Goal: Find specific page/section: Find specific page/section

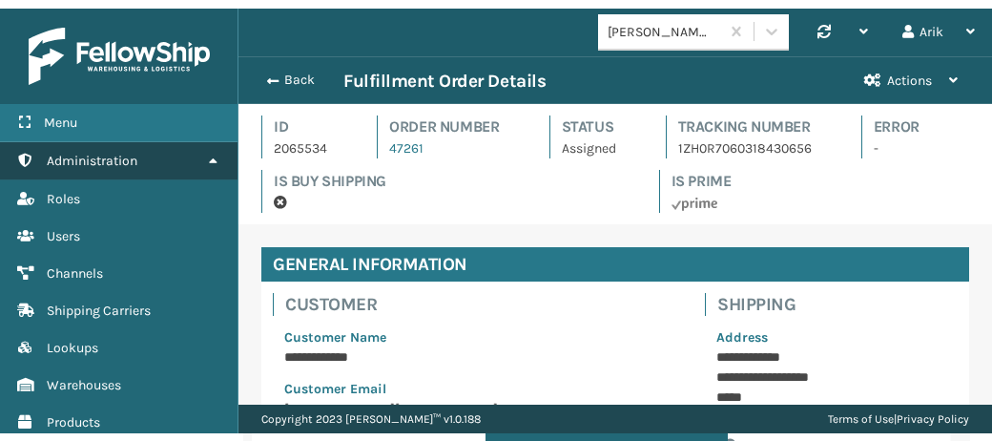
scroll to position [46, 754]
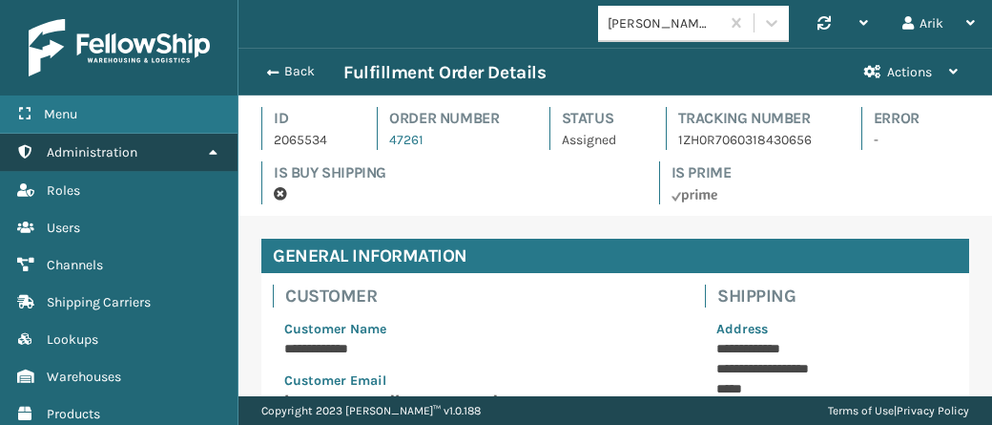
click at [131, 154] on span "Administration" at bounding box center [92, 152] width 91 height 16
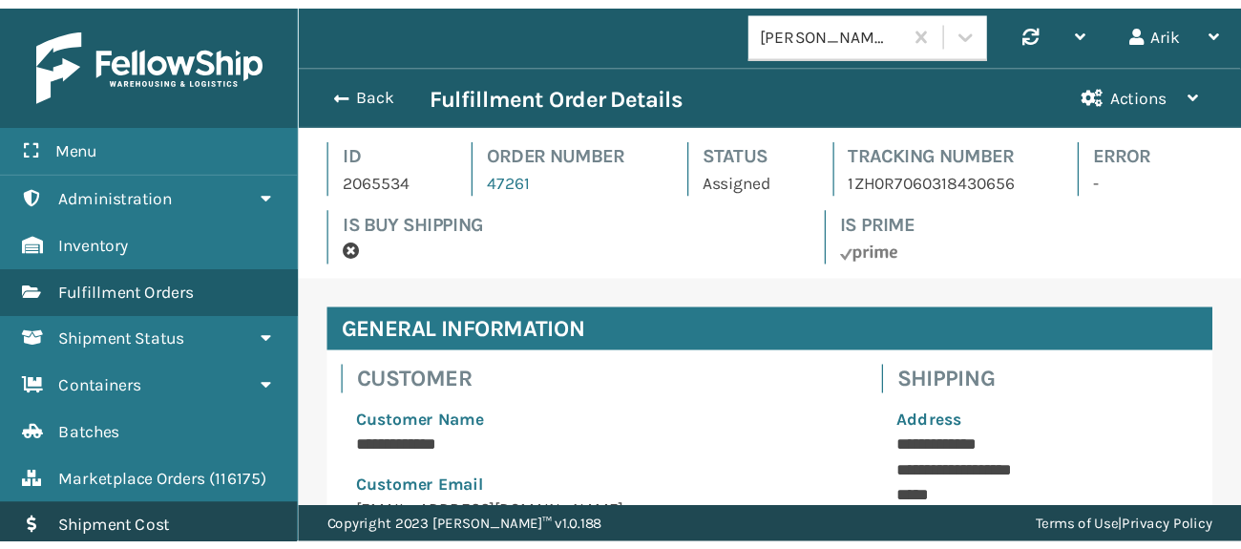
scroll to position [46, 740]
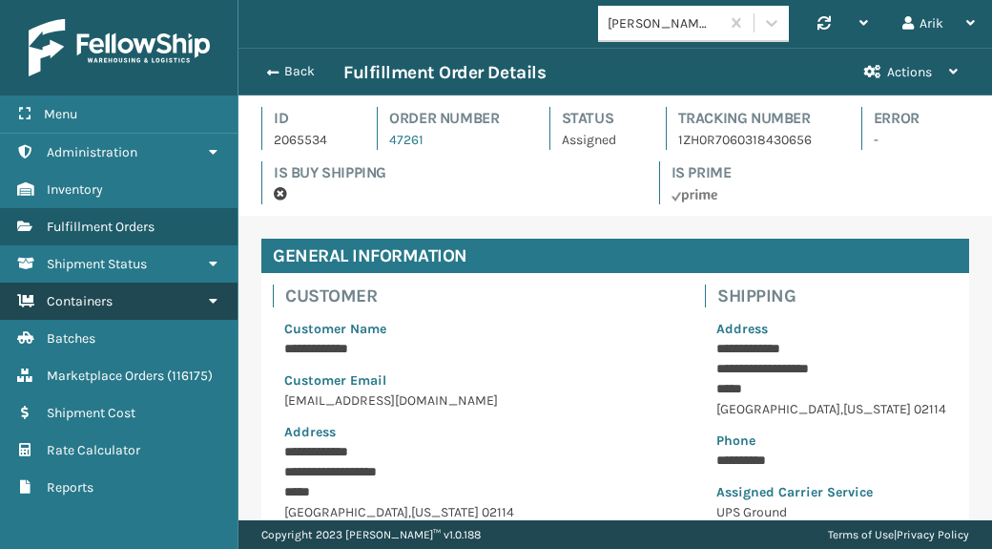
click at [79, 296] on span "Containers" at bounding box center [80, 301] width 66 height 16
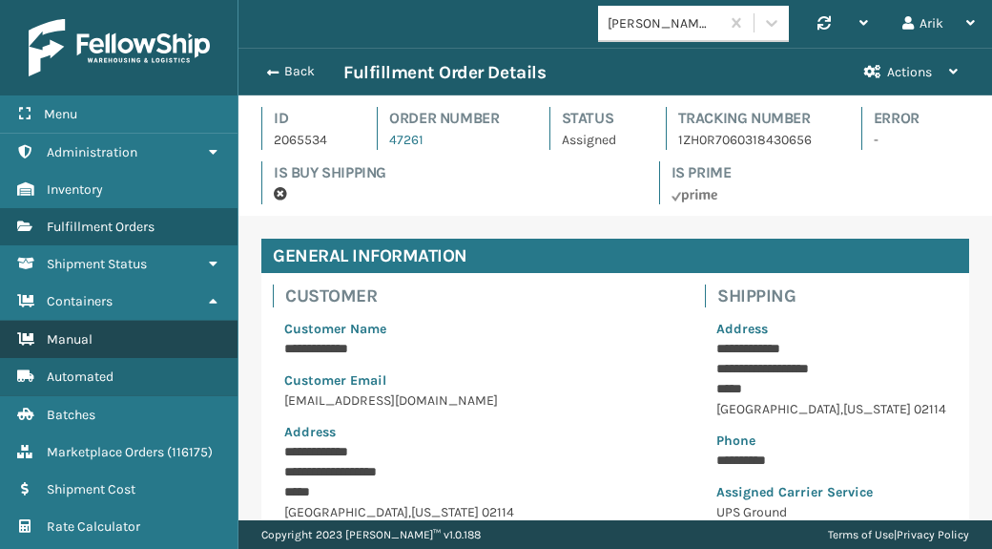
click at [76, 332] on span "Manual" at bounding box center [70, 339] width 46 height 16
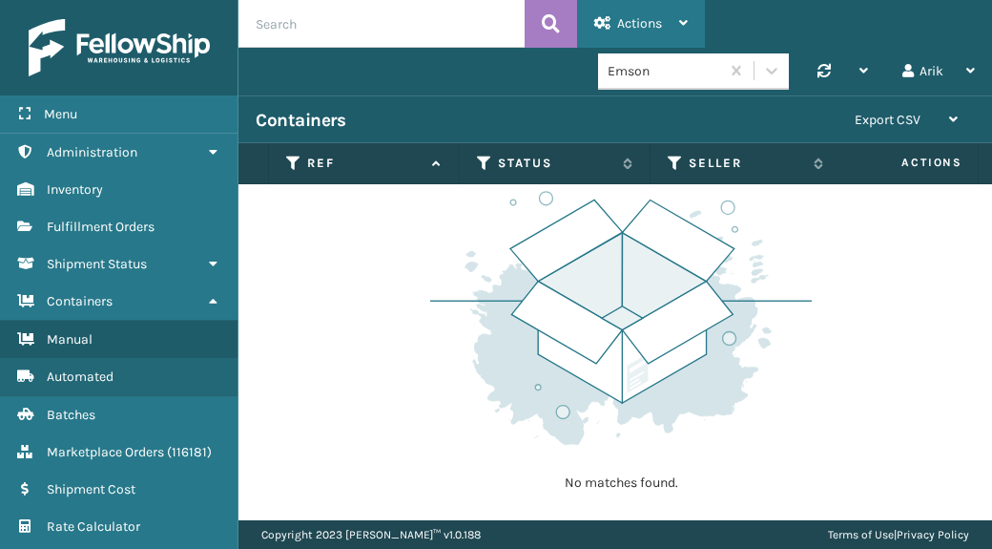
click at [633, 13] on div "Actions" at bounding box center [642, 24] width 94 height 48
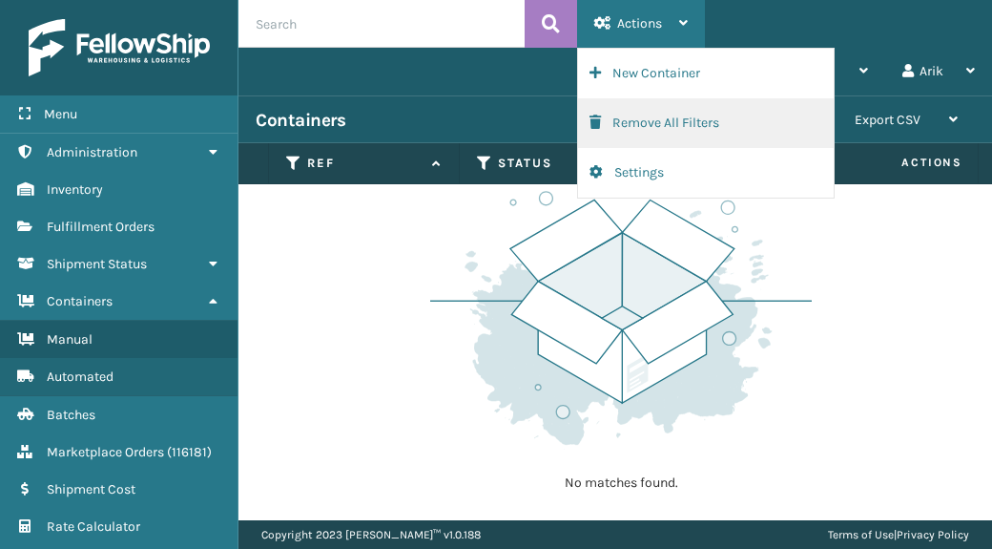
click at [636, 121] on button "Remove All Filters" at bounding box center [706, 123] width 256 height 50
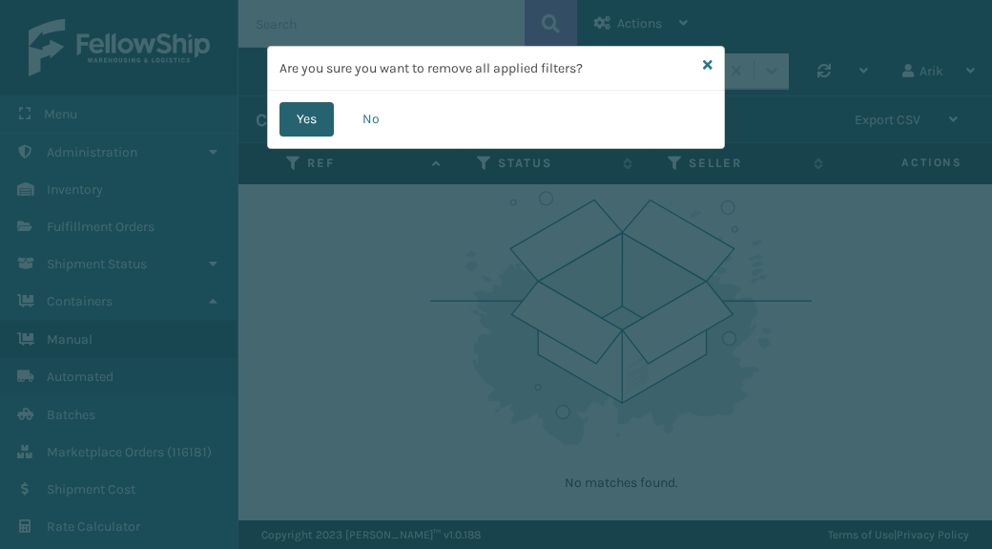
click at [323, 114] on button "Yes" at bounding box center [307, 119] width 54 height 34
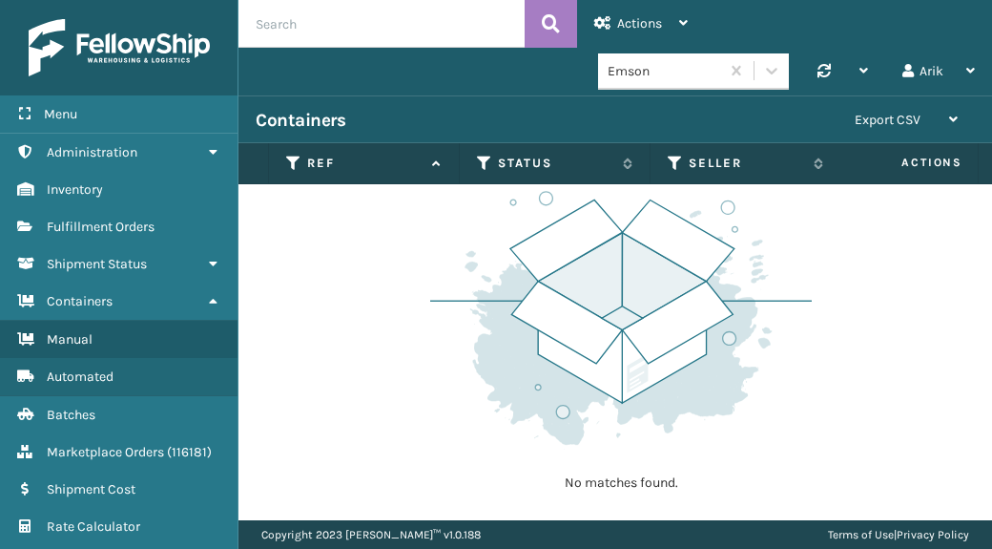
click at [309, 29] on input "text" at bounding box center [382, 24] width 286 height 48
click at [270, 23] on input "po50122" at bounding box center [382, 24] width 286 height 48
click at [300, 24] on input "PO50122" at bounding box center [382, 24] width 286 height 48
type input "PO50128"
click at [505, 22] on span at bounding box center [501, 23] width 11 height 11
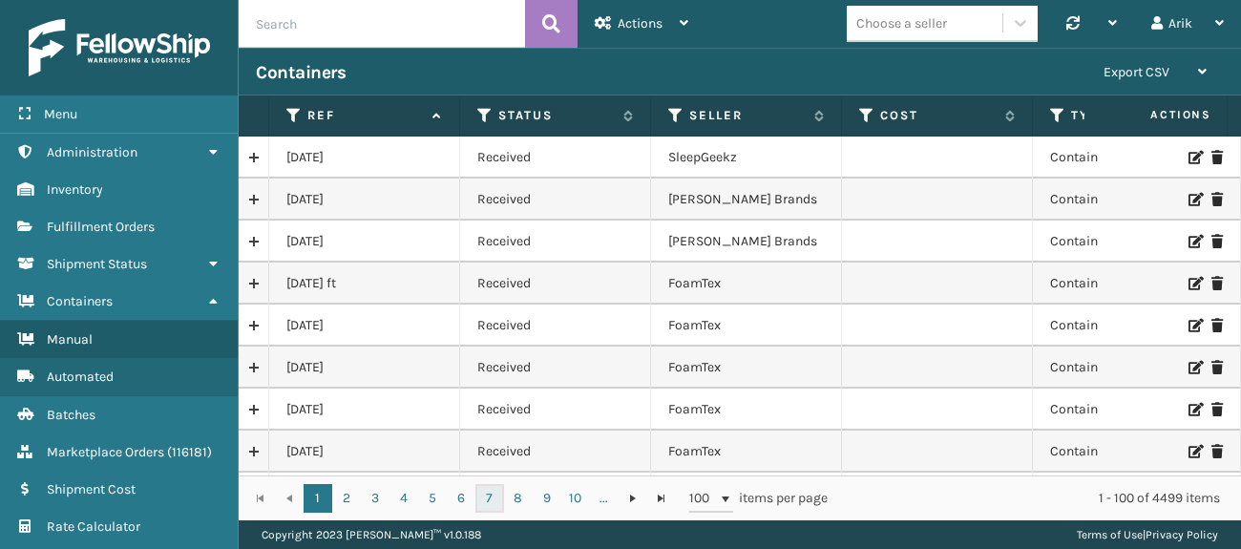
click at [488, 424] on link "7" at bounding box center [489, 498] width 29 height 29
